Goal: Transaction & Acquisition: Book appointment/travel/reservation

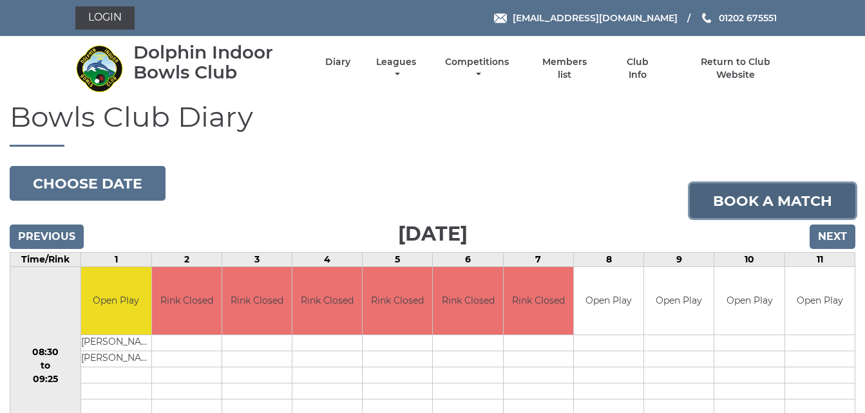
click at [751, 197] on link "Book a match" at bounding box center [772, 200] width 165 height 35
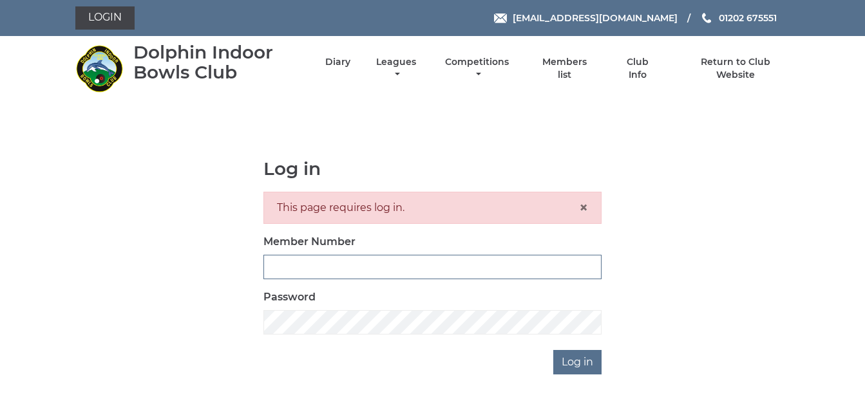
type input "3783"
click at [144, 178] on div "Log in This page requires log in. × Member Number 3783 Password Log in" at bounding box center [432, 267] width 715 height 216
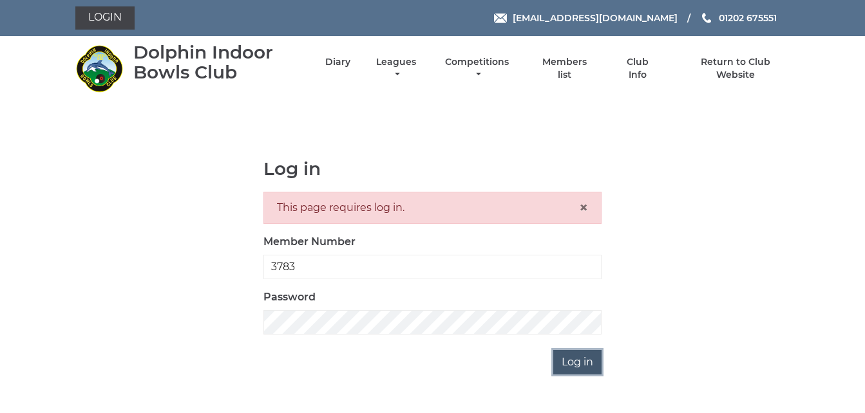
click at [581, 367] on input "Log in" at bounding box center [577, 362] width 48 height 24
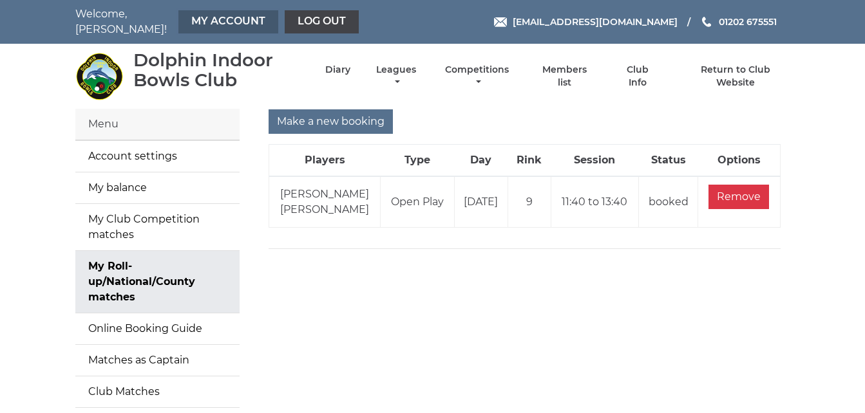
click at [230, 21] on link "My Account" at bounding box center [228, 21] width 100 height 23
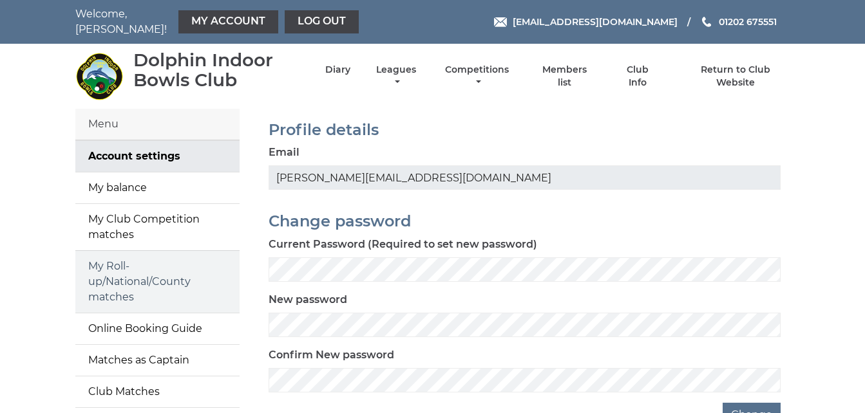
click at [134, 263] on link "My Roll-up/National/County matches" at bounding box center [157, 282] width 164 height 62
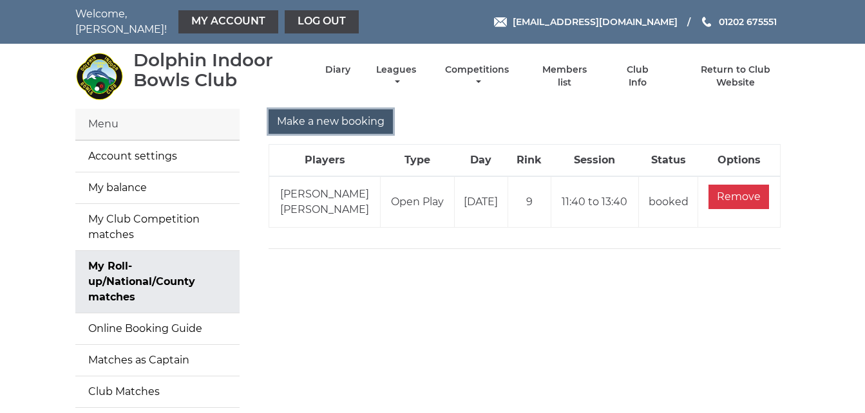
click at [308, 111] on input "Make a new booking" at bounding box center [330, 121] width 124 height 24
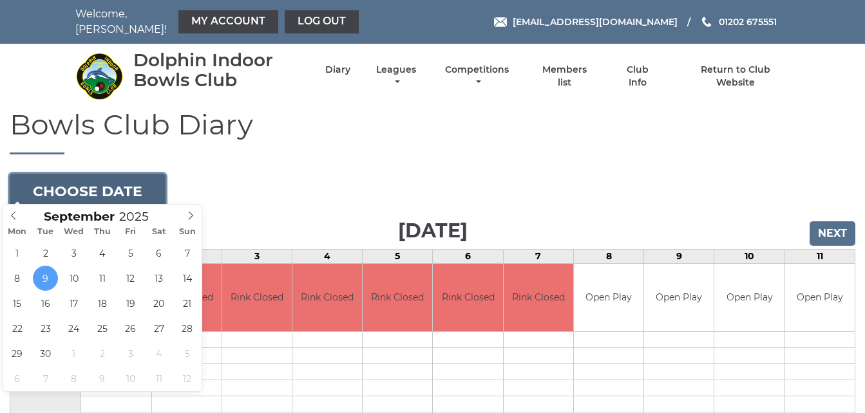
click at [147, 174] on button "Choose date" at bounding box center [88, 191] width 156 height 35
type input "2025-09-22"
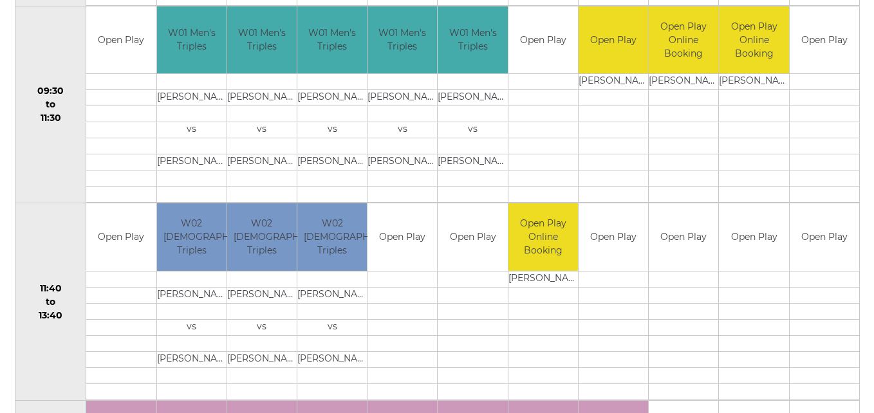
scroll to position [541, 0]
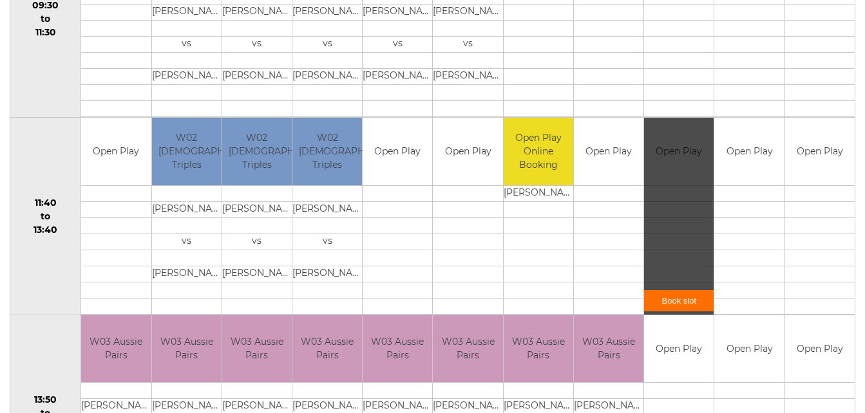
click at [682, 293] on link "Book slot" at bounding box center [679, 300] width 70 height 21
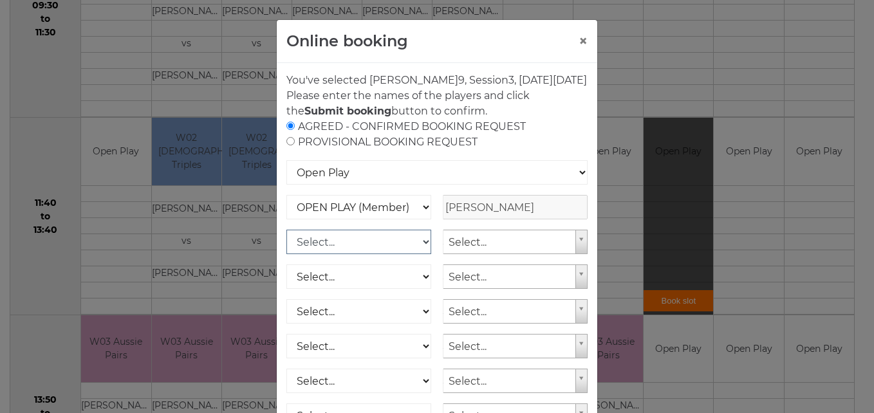
click at [420, 252] on select "Select... OPEN PLAY (Member) OPEN PLAY (Visitor) SPOONS (Member) SPOONS (Visito…" at bounding box center [359, 242] width 145 height 24
select select "1_12"
click at [287, 245] on select "Select... OPEN PLAY (Member) OPEN PLAY (Visitor) SPOONS (Member) SPOONS (Visito…" at bounding box center [359, 242] width 145 height 24
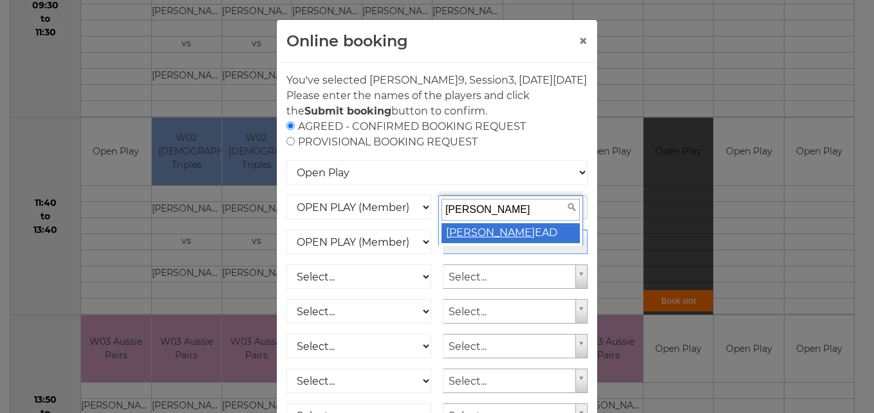
type input "mary h"
select select "1797"
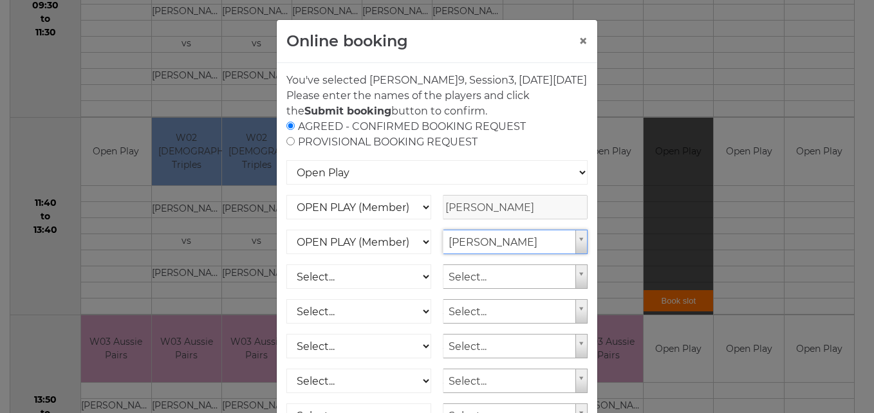
click at [553, 147] on div "AGREED - CONFIRMED BOOKING REQUEST PROVISIONAL BOOKING REQUEST" at bounding box center [437, 134] width 301 height 31
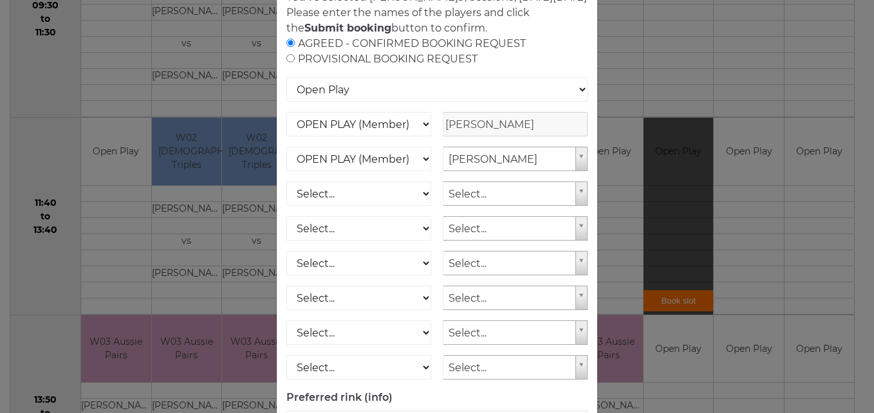
scroll to position [184, 0]
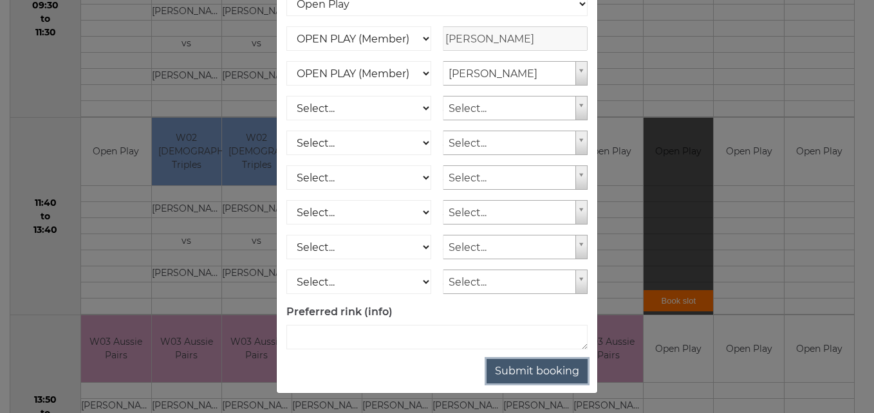
click at [526, 366] on button "Submit booking" at bounding box center [537, 371] width 101 height 24
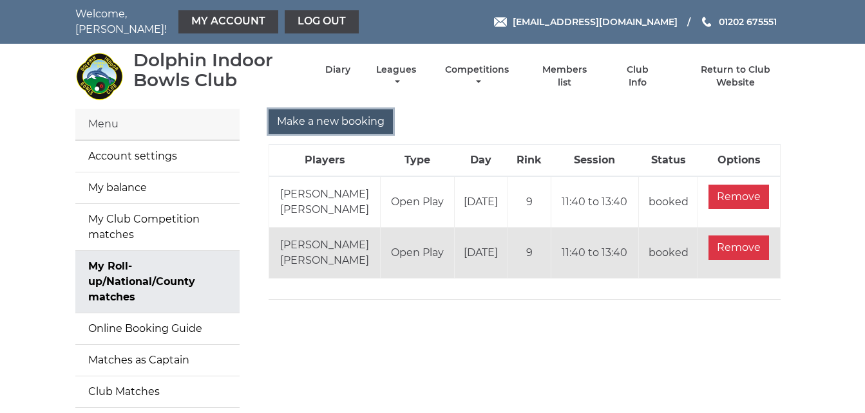
click at [379, 117] on input "Make a new booking" at bounding box center [330, 121] width 124 height 24
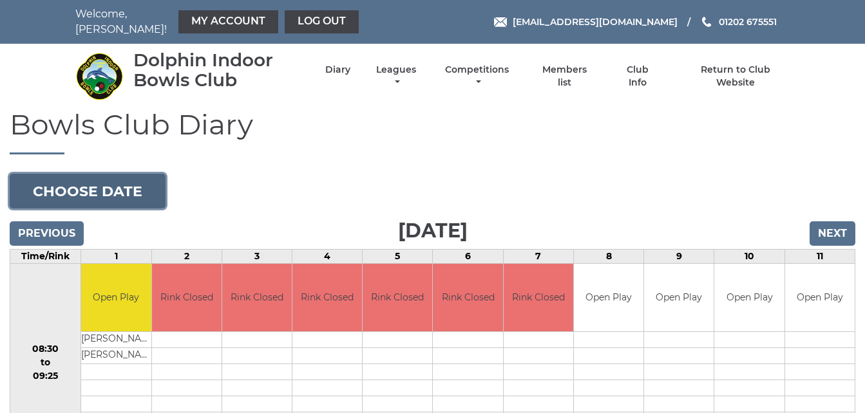
click at [146, 186] on button "Choose date" at bounding box center [88, 191] width 156 height 35
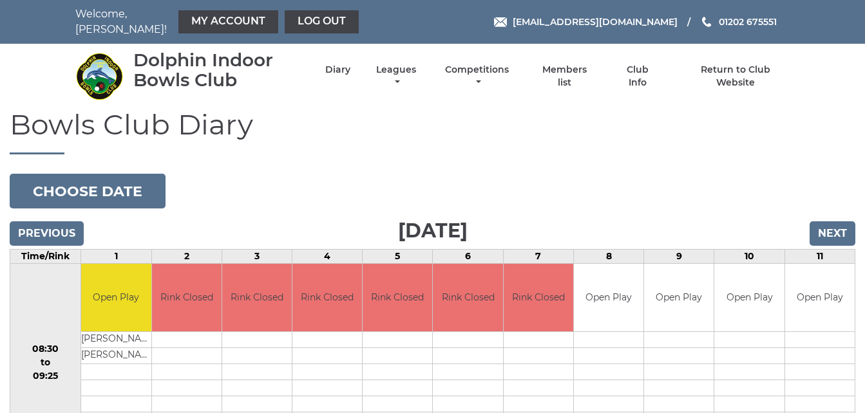
click at [227, 21] on link "My Account" at bounding box center [228, 21] width 100 height 23
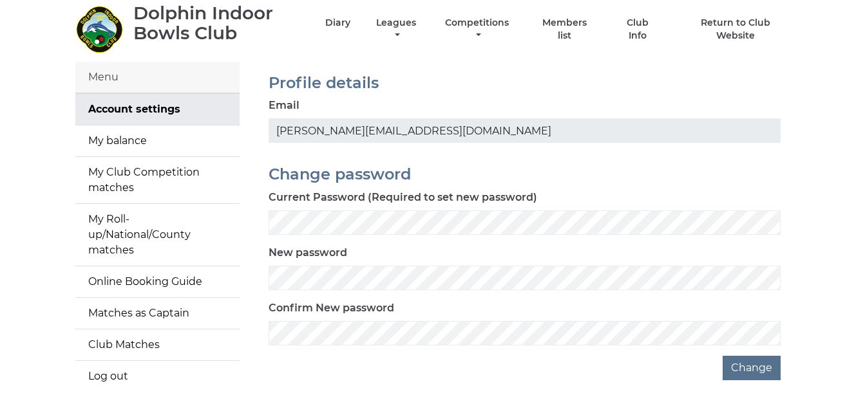
scroll to position [52, 0]
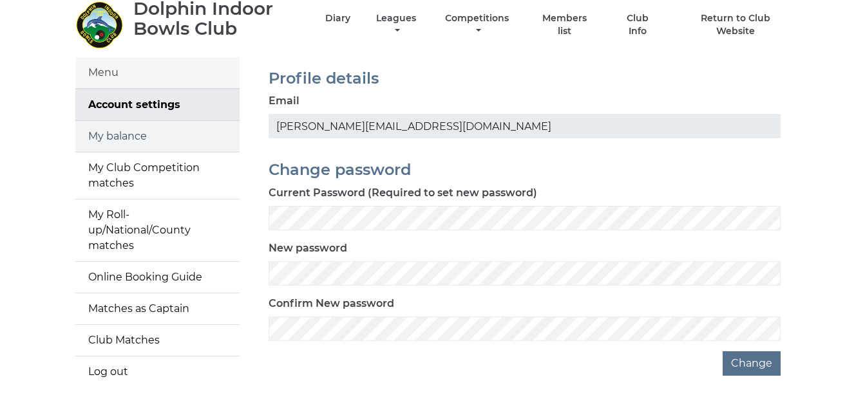
click at [147, 129] on link "My balance" at bounding box center [157, 136] width 164 height 31
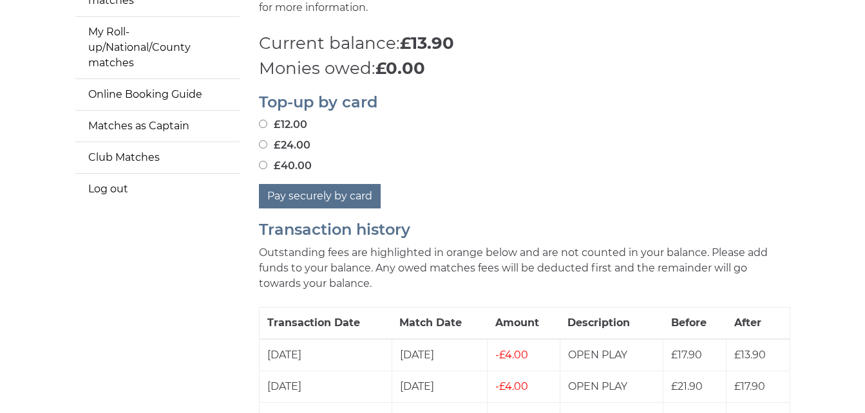
scroll to position [232, 0]
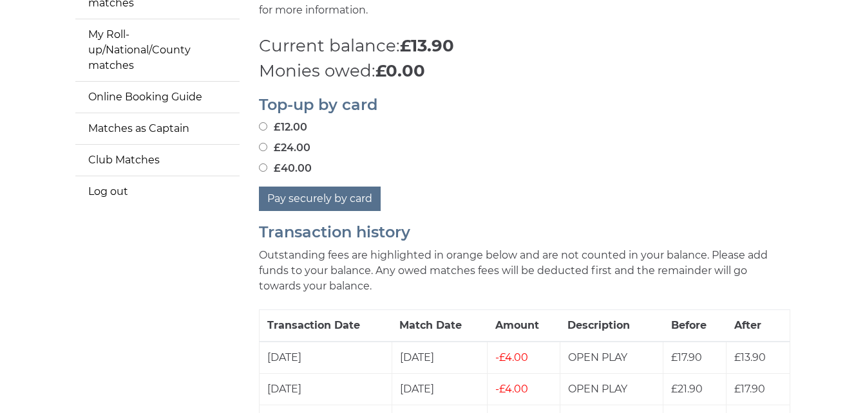
click at [261, 164] on input "£40.00" at bounding box center [263, 168] width 8 height 8
radio input "true"
click at [319, 193] on button "Pay securely by card" at bounding box center [320, 199] width 122 height 24
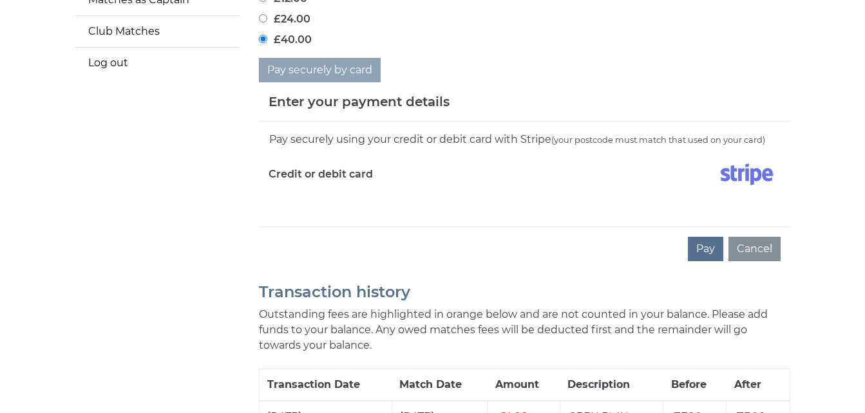
scroll to position [386, 0]
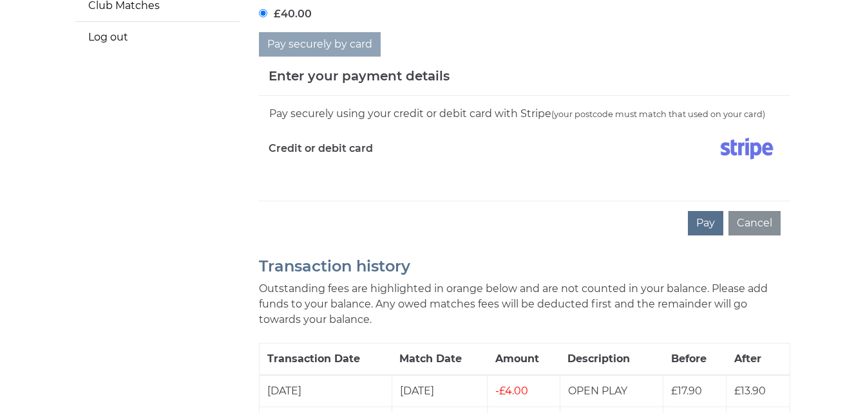
click at [456, 106] on div "Pay securely using your credit or debit card with Stripe (your postcode must ma…" at bounding box center [524, 114] width 512 height 17
click at [714, 32] on div "Pay securely by card" at bounding box center [524, 44] width 531 height 24
click at [373, 162] on div "Credit or debit card" at bounding box center [392, 151] width 266 height 37
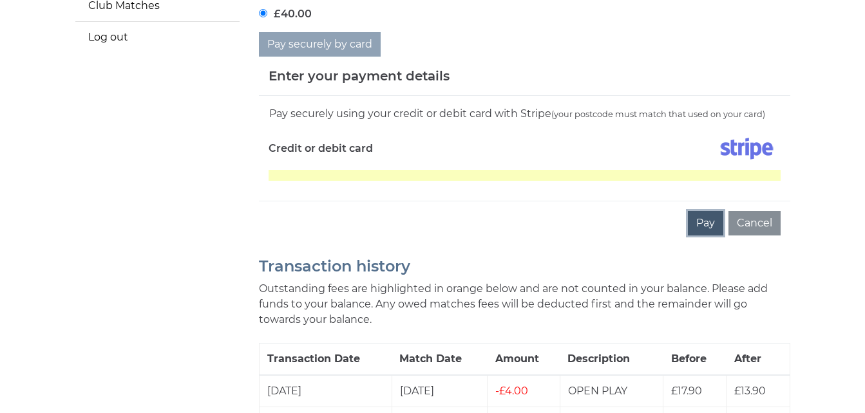
click at [701, 213] on button "Pay" at bounding box center [705, 223] width 35 height 24
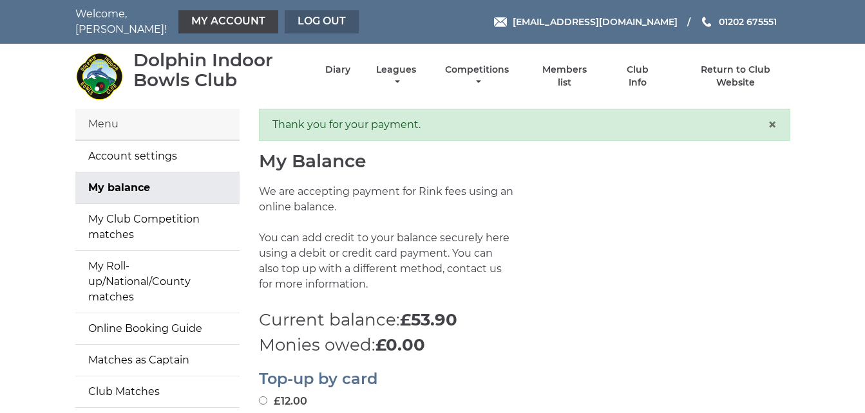
click at [320, 23] on link "Log out" at bounding box center [322, 21] width 74 height 23
